Goal: Task Accomplishment & Management: Manage account settings

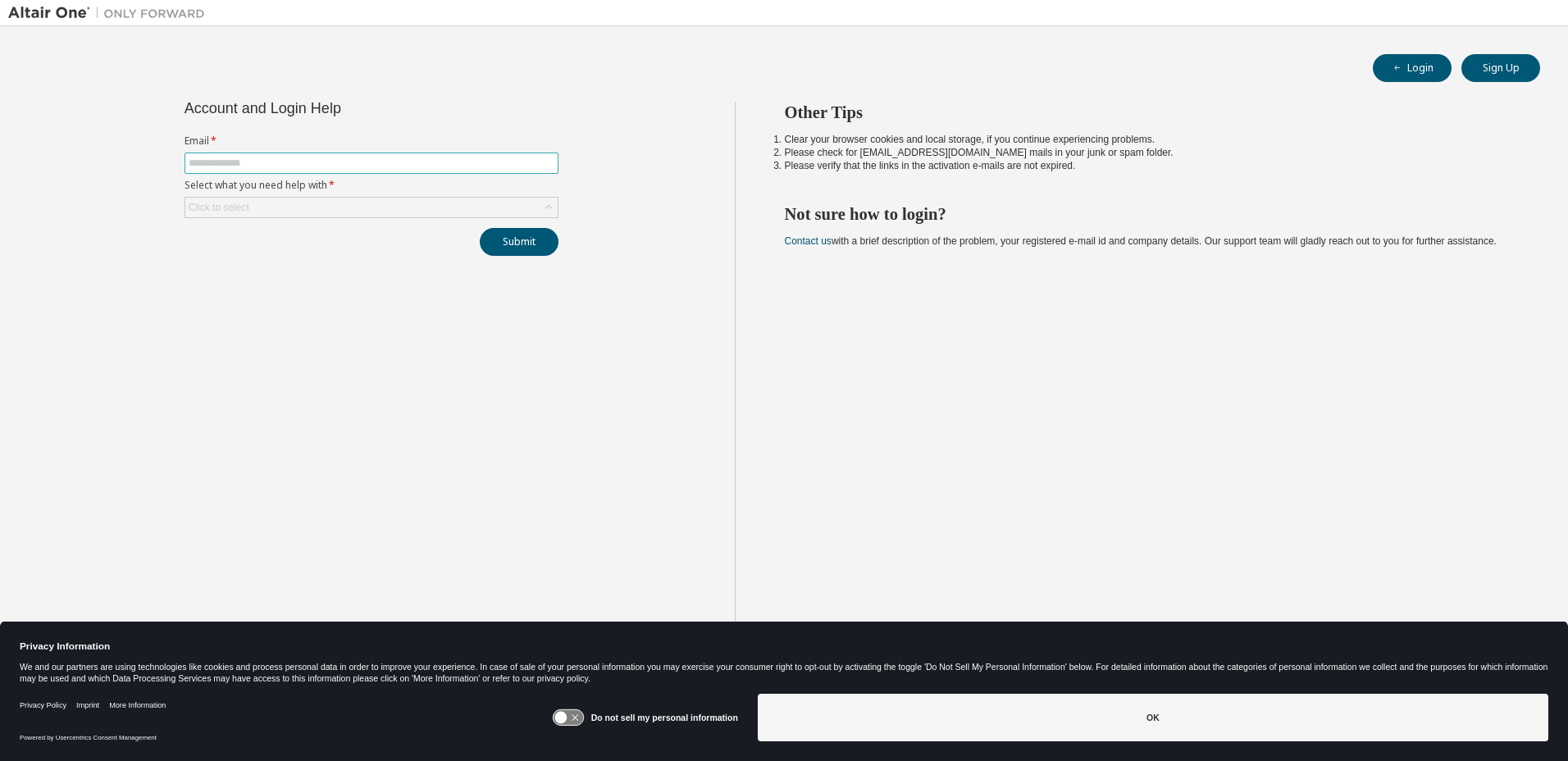
click at [313, 163] on input "text" at bounding box center [371, 163] width 365 height 13
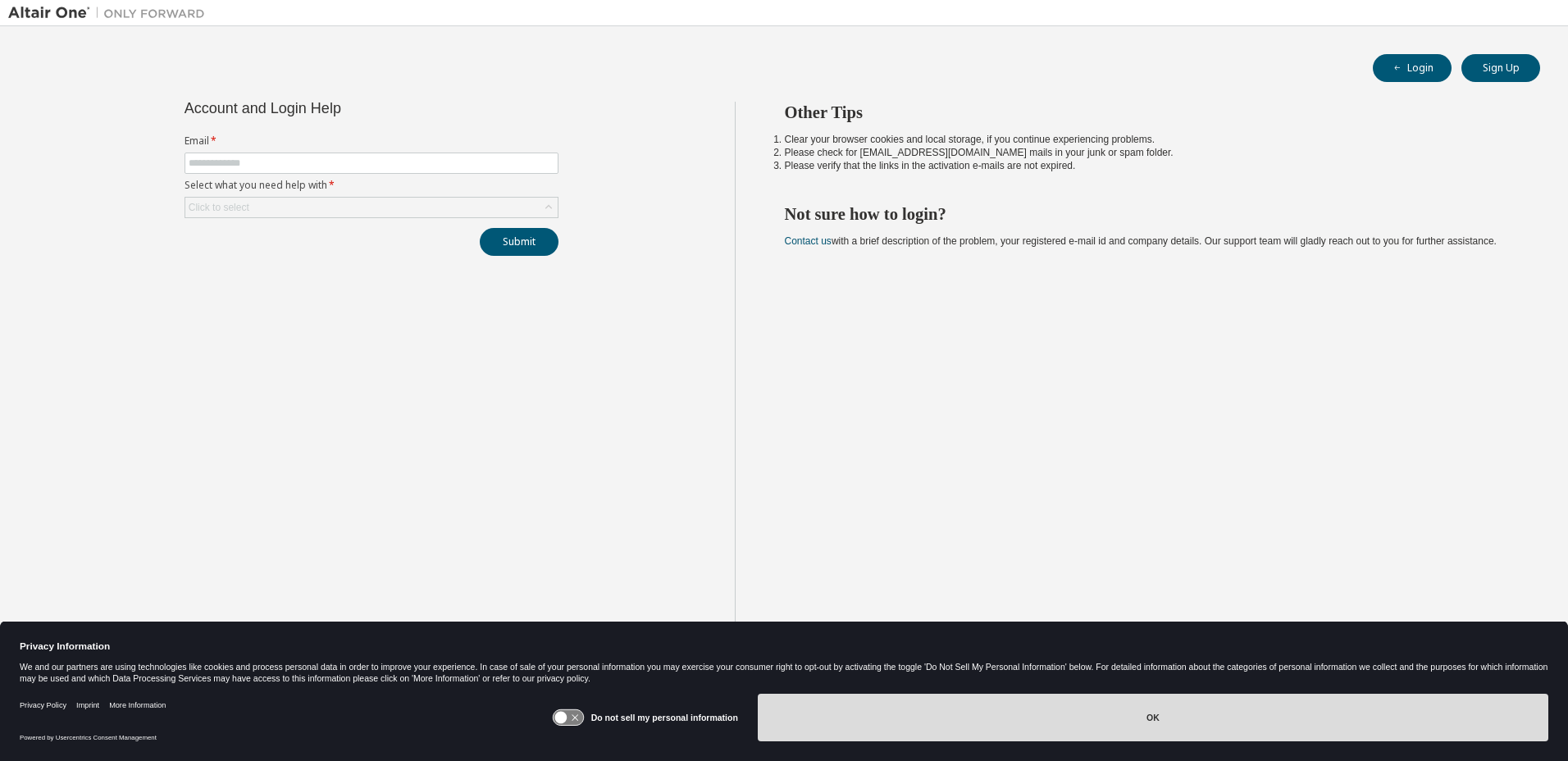
click at [980, 708] on button "OK" at bounding box center [1152, 717] width 790 height 47
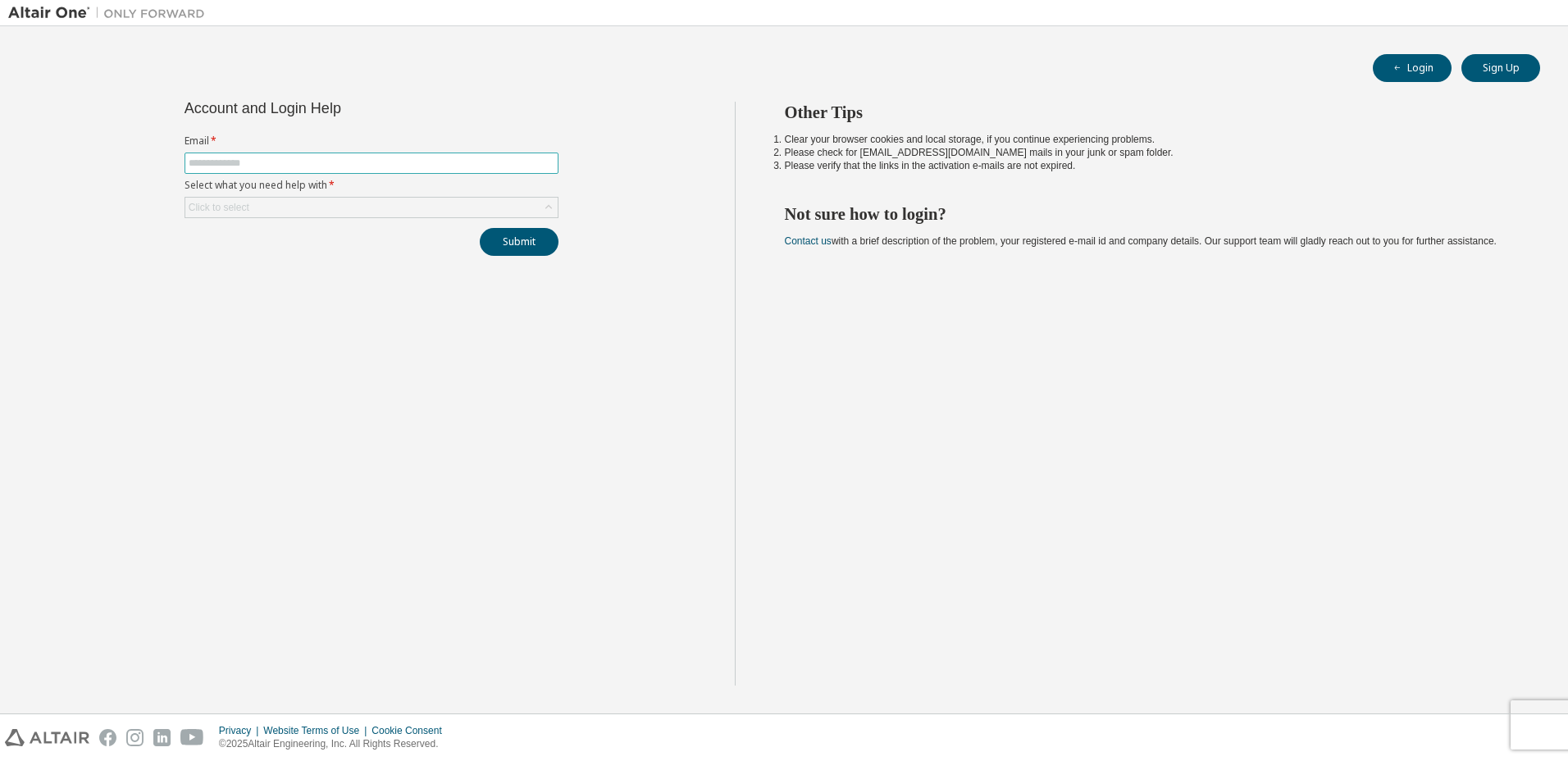
click at [330, 160] on input "text" at bounding box center [371, 163] width 365 height 13
type input "**********"
click at [299, 206] on div "Click to select" at bounding box center [371, 208] width 373 height 20
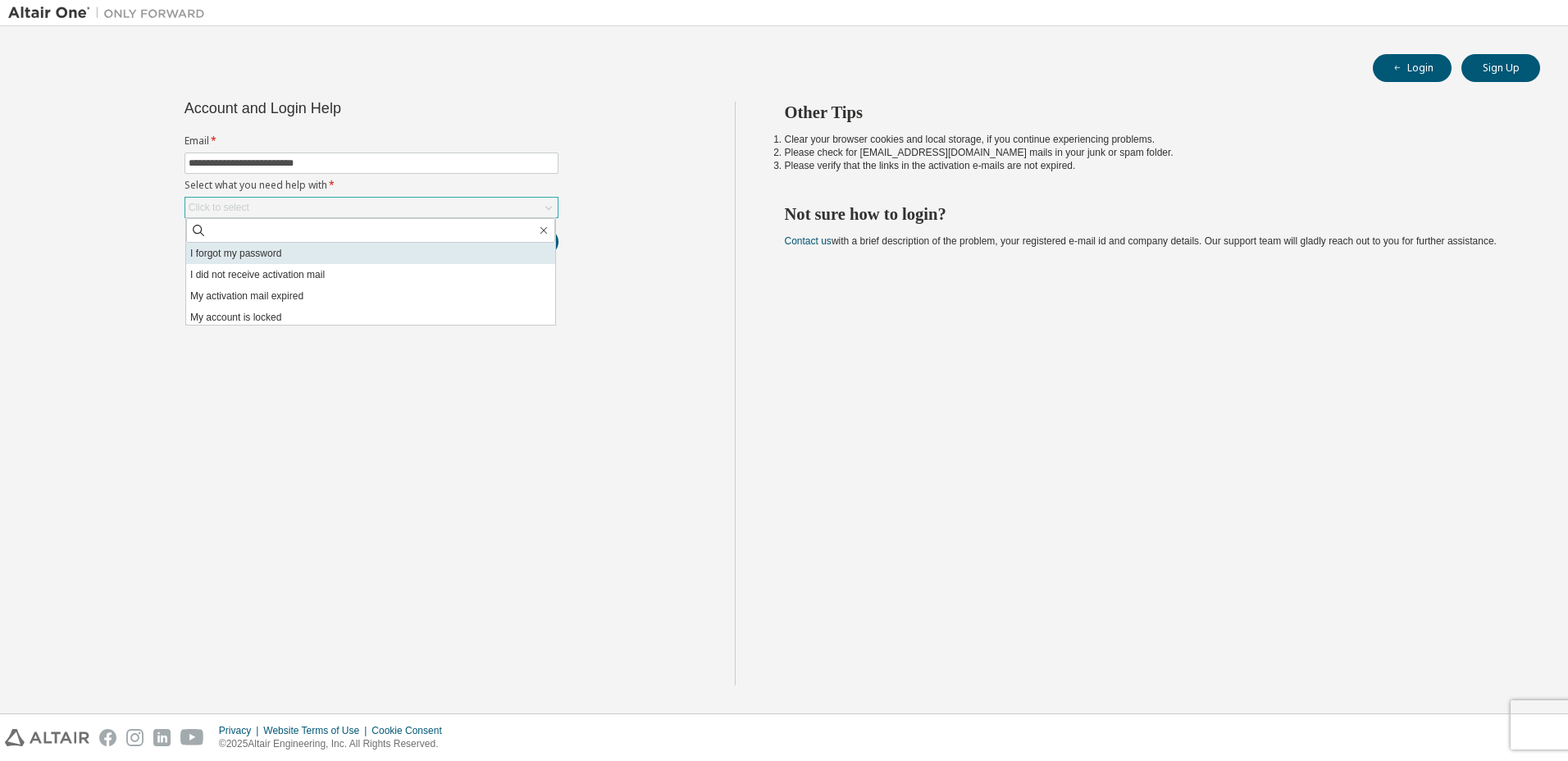
click at [256, 252] on li "I forgot my password" at bounding box center [370, 252] width 369 height 21
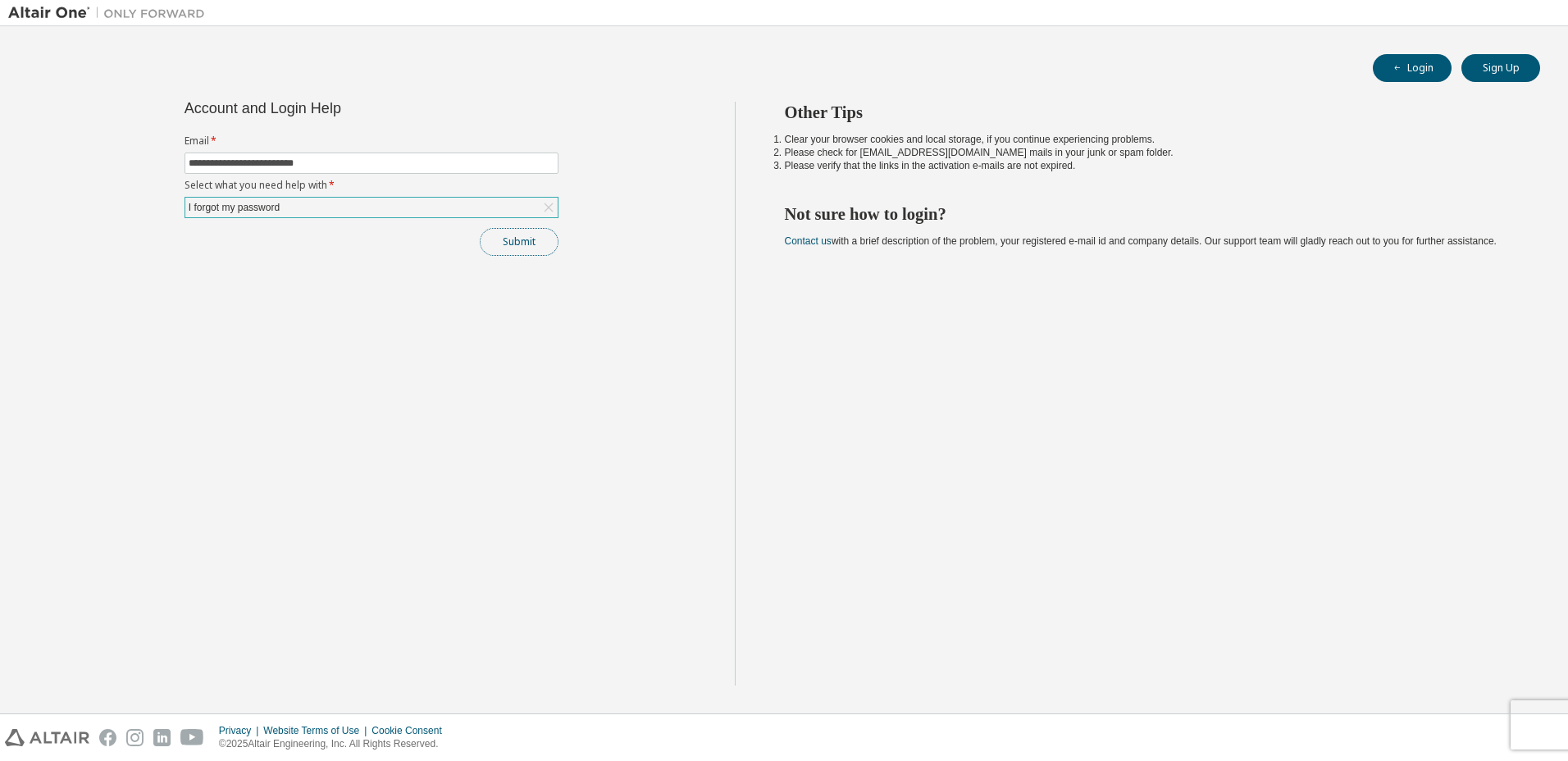
click at [514, 250] on button "Submit" at bounding box center [518, 242] width 78 height 28
